Goal: Find contact information: Find contact information

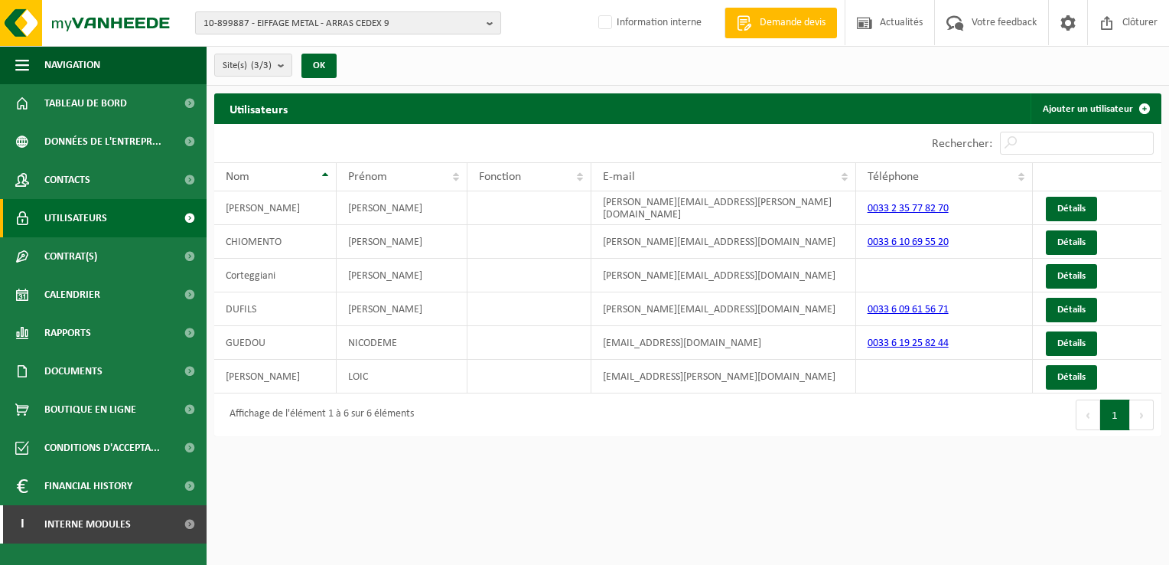
click at [377, 17] on span "10-899887 - EIFFAGE METAL - ARRAS CEDEX 9" at bounding box center [342, 23] width 277 height 23
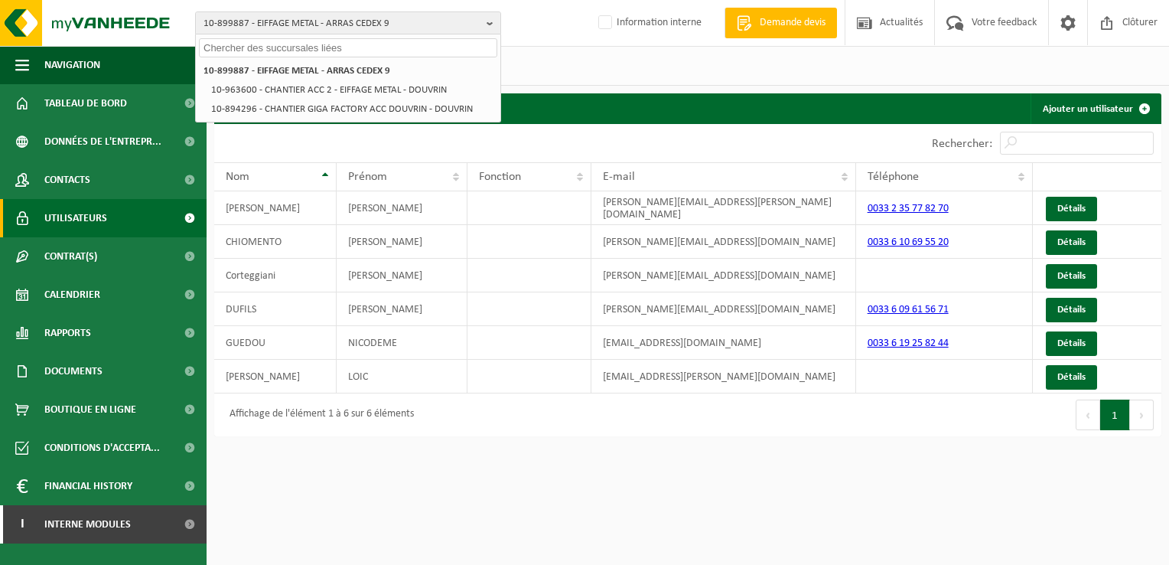
paste input "01-058660"
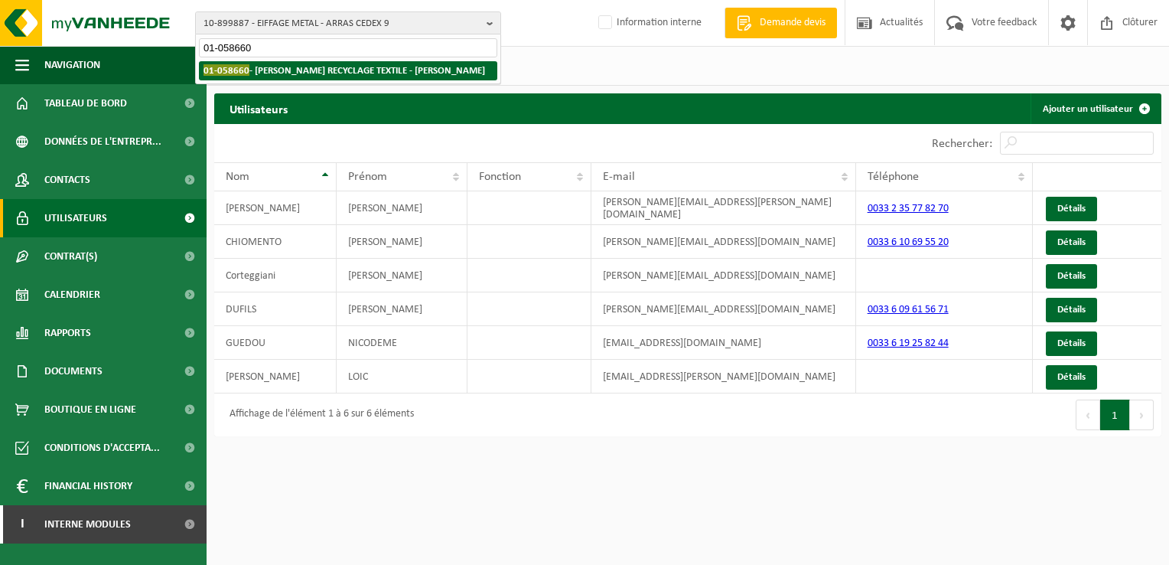
type input "01-058660"
click at [313, 70] on strong "01-058660 - MINOT RECYCLAGE TEXTILE - BILLY BERCLAU" at bounding box center [345, 69] width 282 height 11
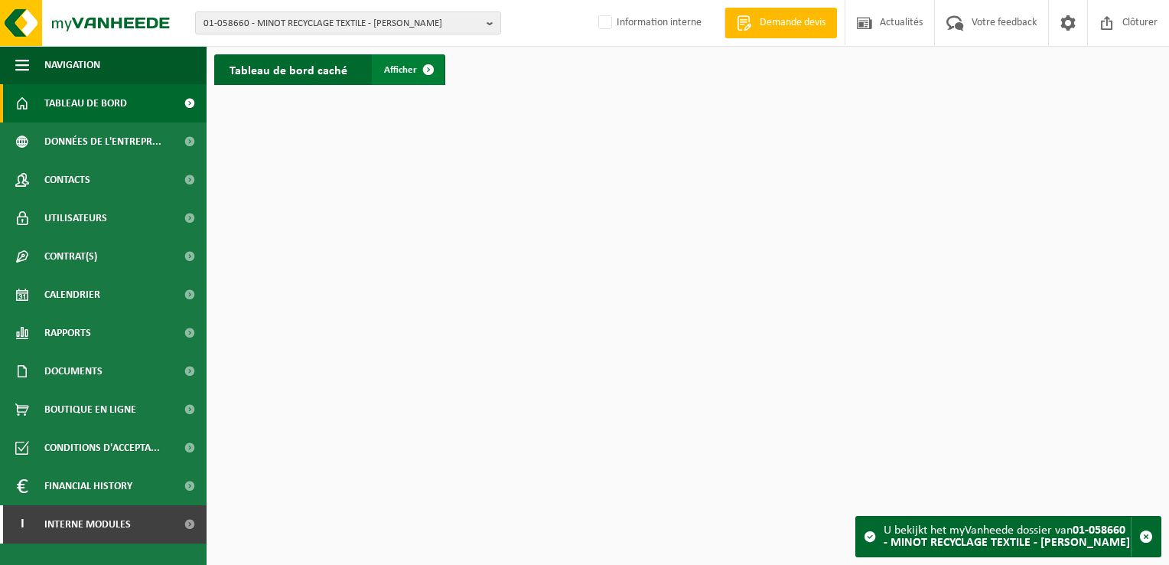
click at [403, 67] on span "Afficher" at bounding box center [400, 70] width 33 height 10
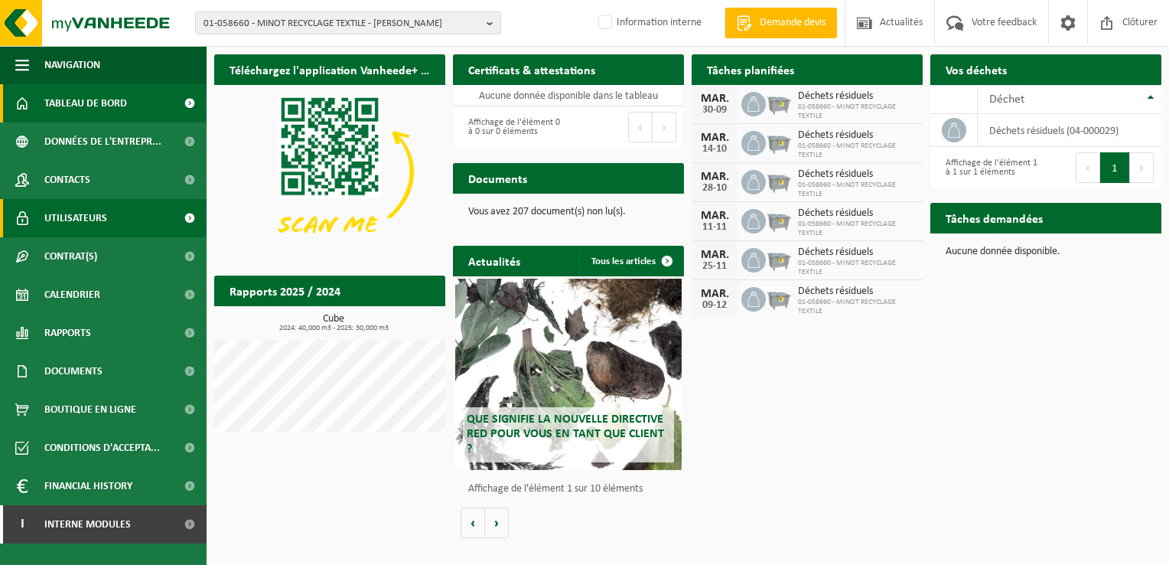
click at [89, 212] on span "Utilisateurs" at bounding box center [75, 218] width 63 height 38
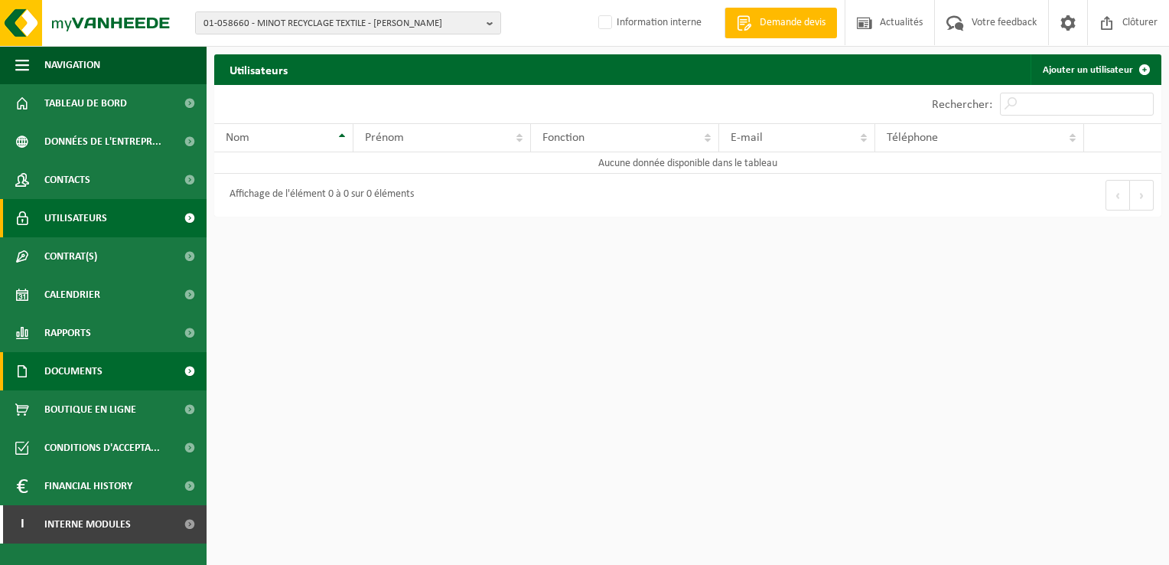
click at [188, 369] on span at bounding box center [189, 371] width 34 height 38
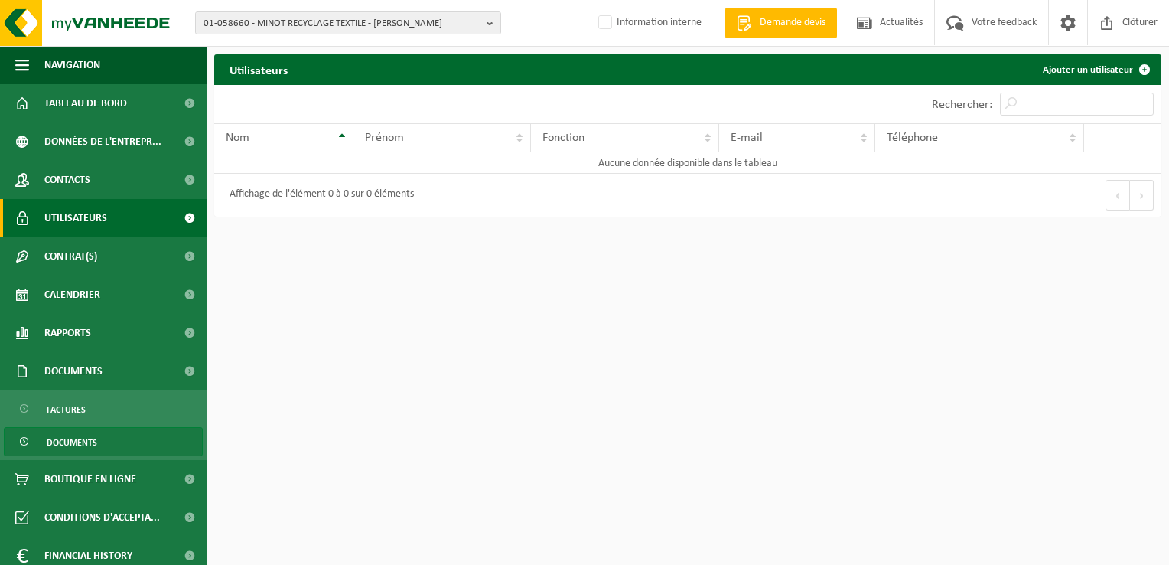
click at [83, 439] on span "Documents" at bounding box center [72, 442] width 51 height 29
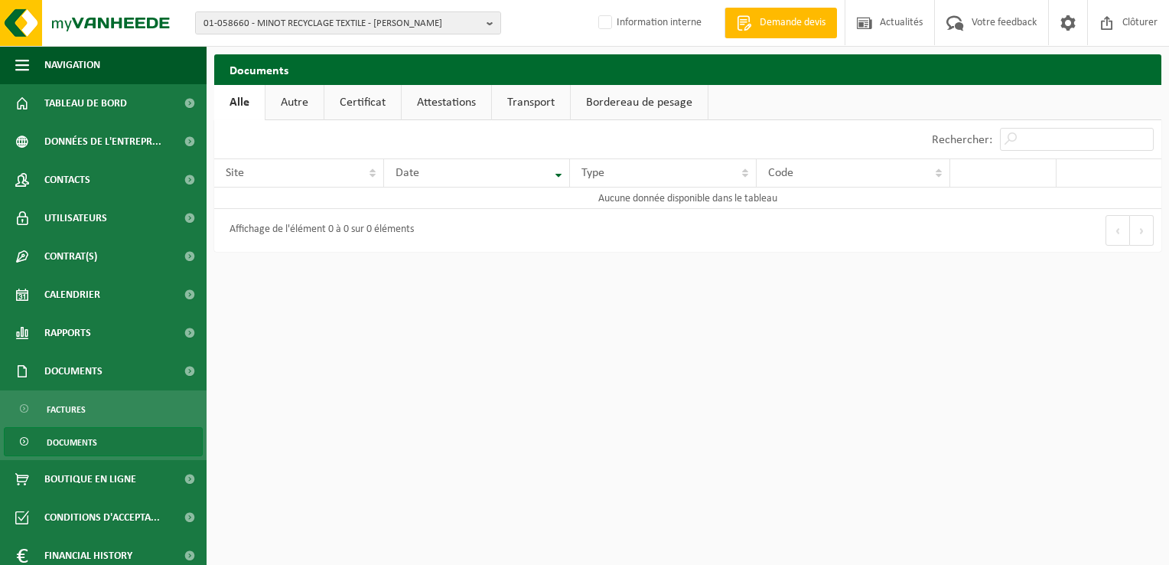
click at [75, 439] on span "Documents" at bounding box center [72, 442] width 51 height 29
click at [67, 407] on span "Factures" at bounding box center [66, 409] width 39 height 29
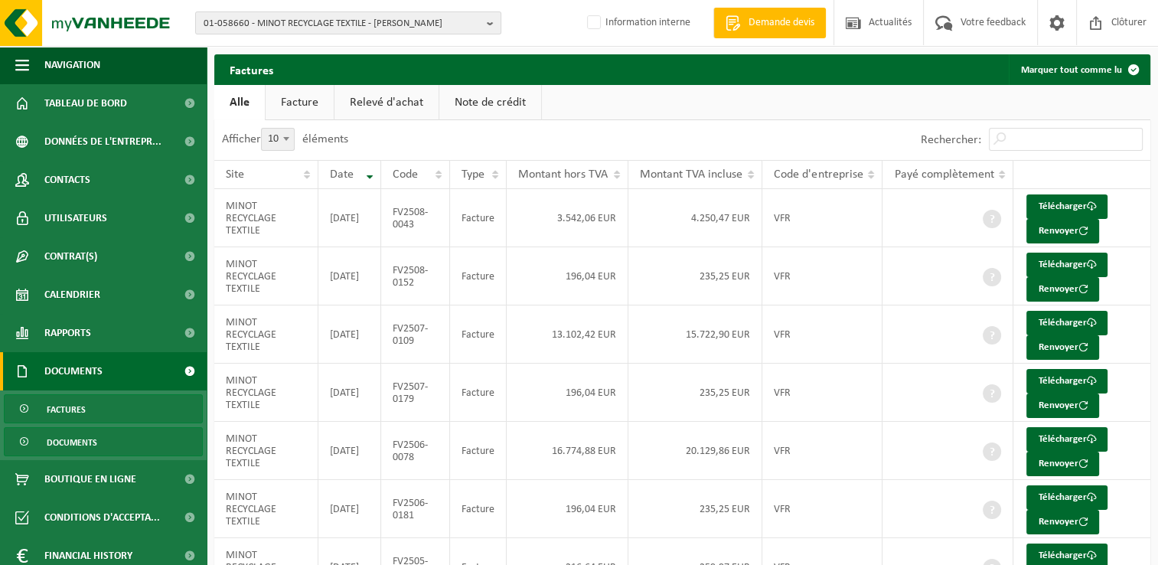
click at [18, 439] on link "Documents" at bounding box center [103, 441] width 199 height 29
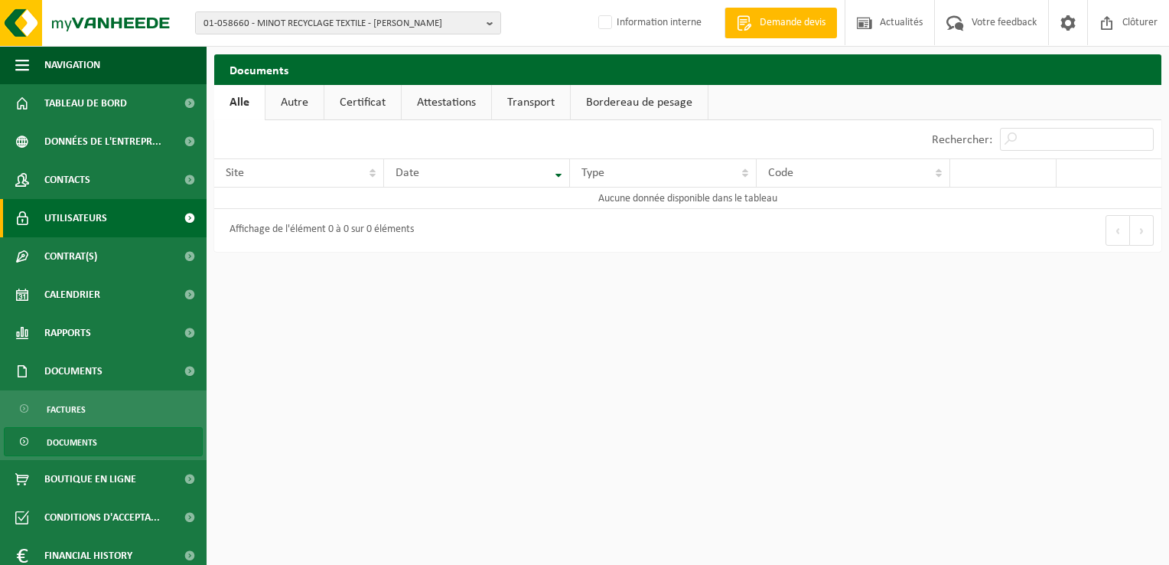
click at [94, 214] on span "Utilisateurs" at bounding box center [75, 218] width 63 height 38
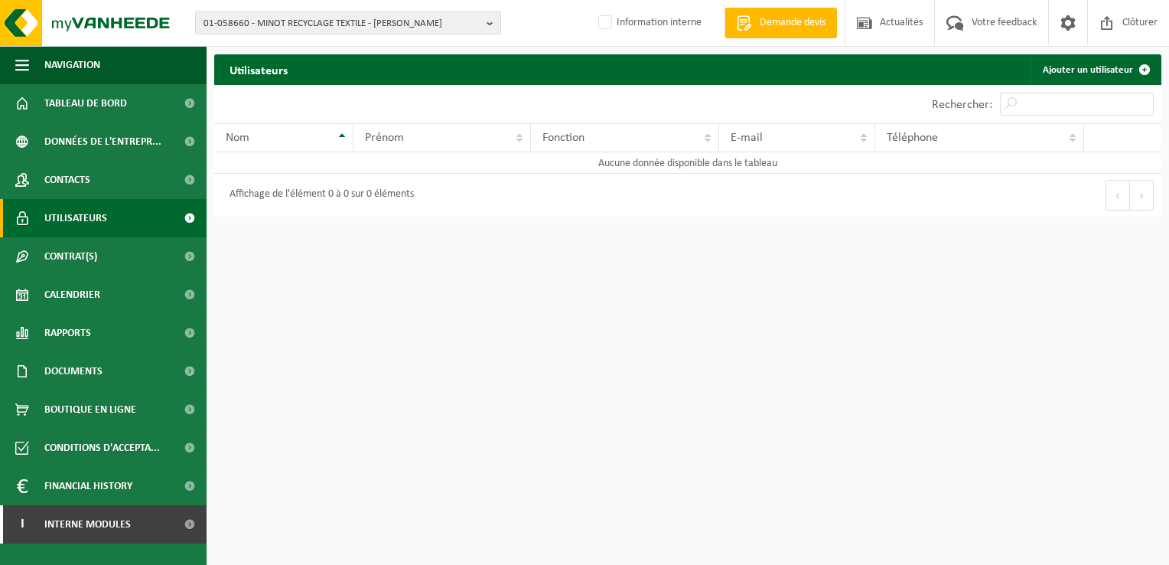
click at [191, 214] on span at bounding box center [189, 218] width 34 height 38
click at [135, 179] on link "Contacts" at bounding box center [103, 180] width 207 height 38
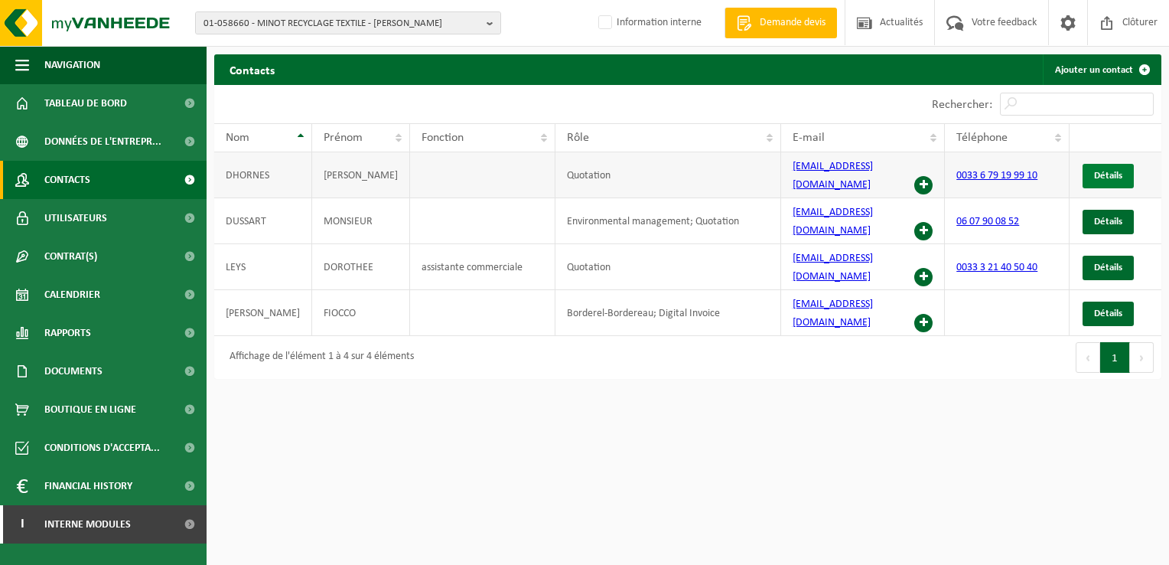
click at [1100, 171] on span "Détails" at bounding box center [1108, 176] width 28 height 10
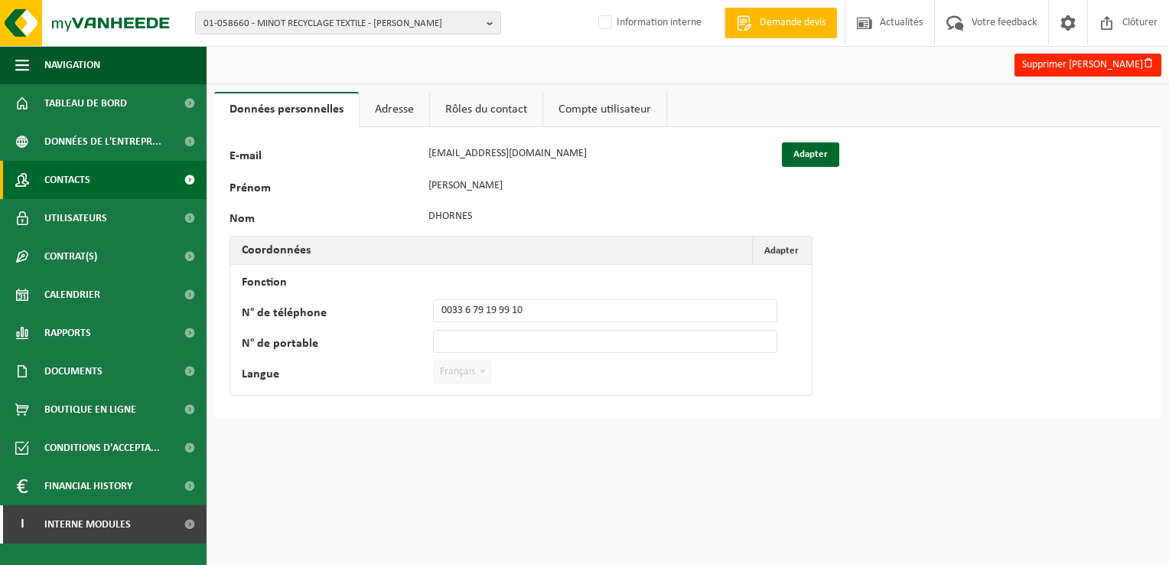
click at [77, 181] on span "Contacts" at bounding box center [67, 180] width 46 height 38
